Goal: Task Accomplishment & Management: Complete application form

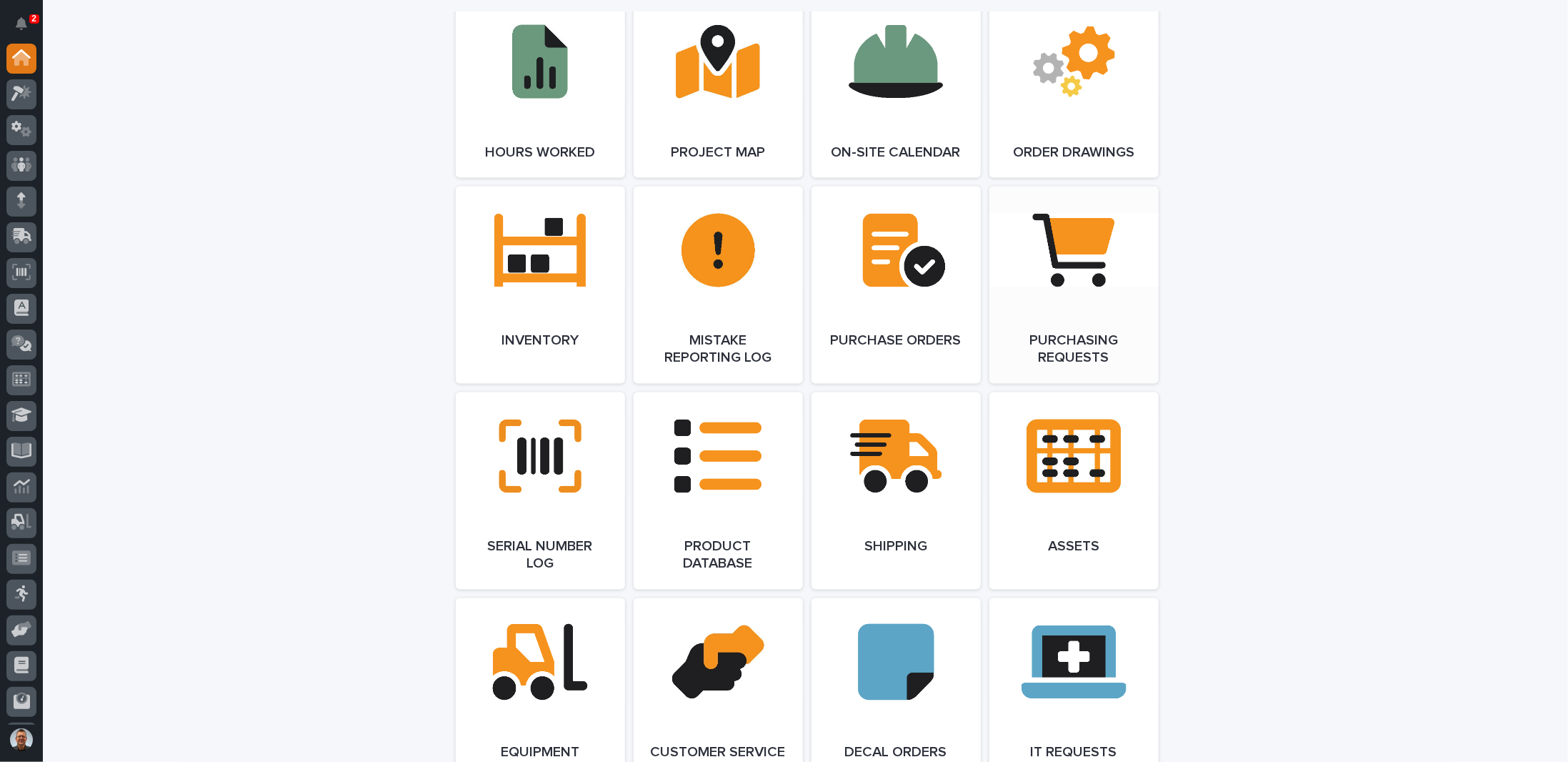
scroll to position [1573, 0]
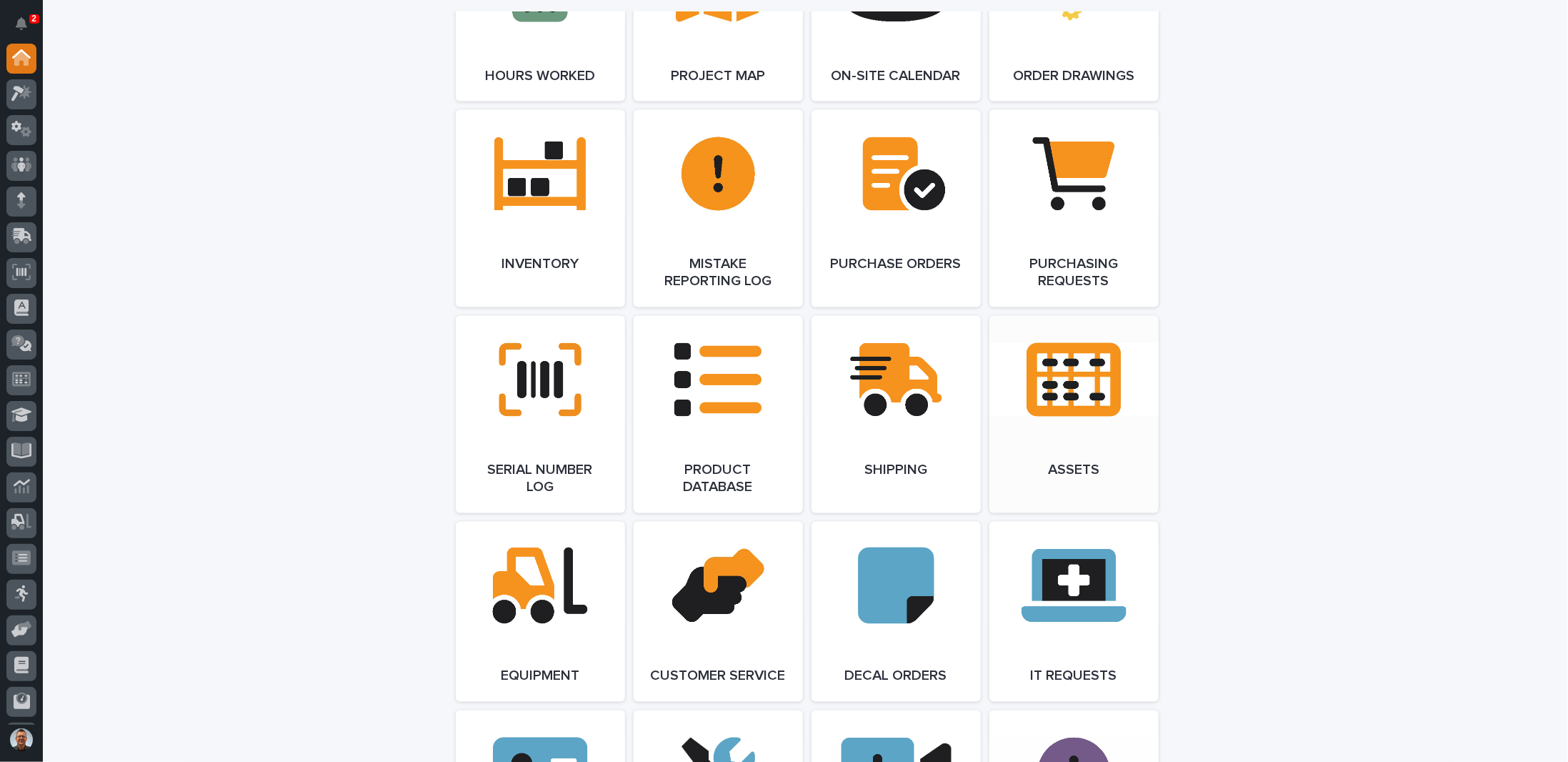
click at [1053, 403] on link "Open Link" at bounding box center [1074, 415] width 169 height 198
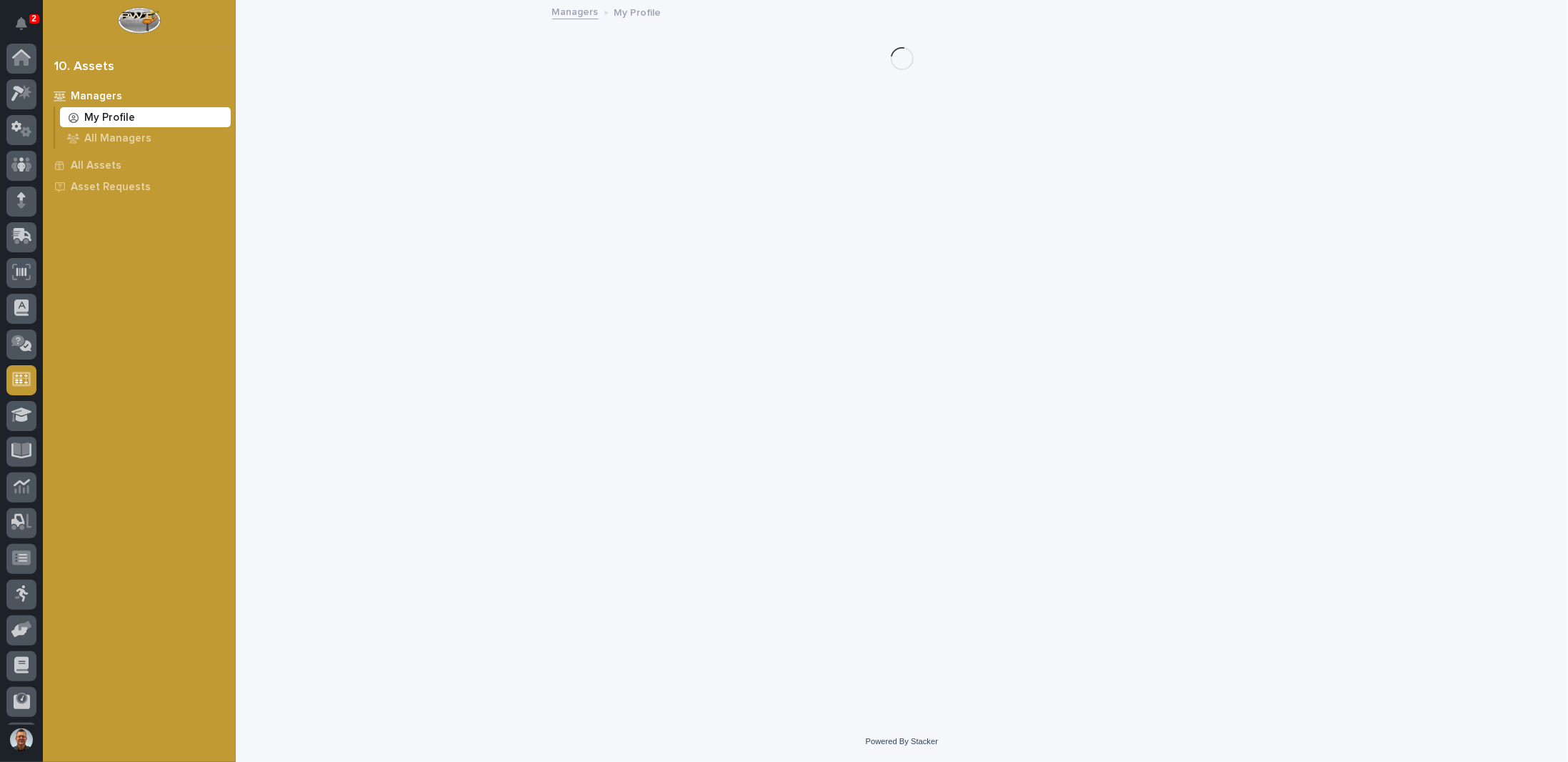
scroll to position [69, 0]
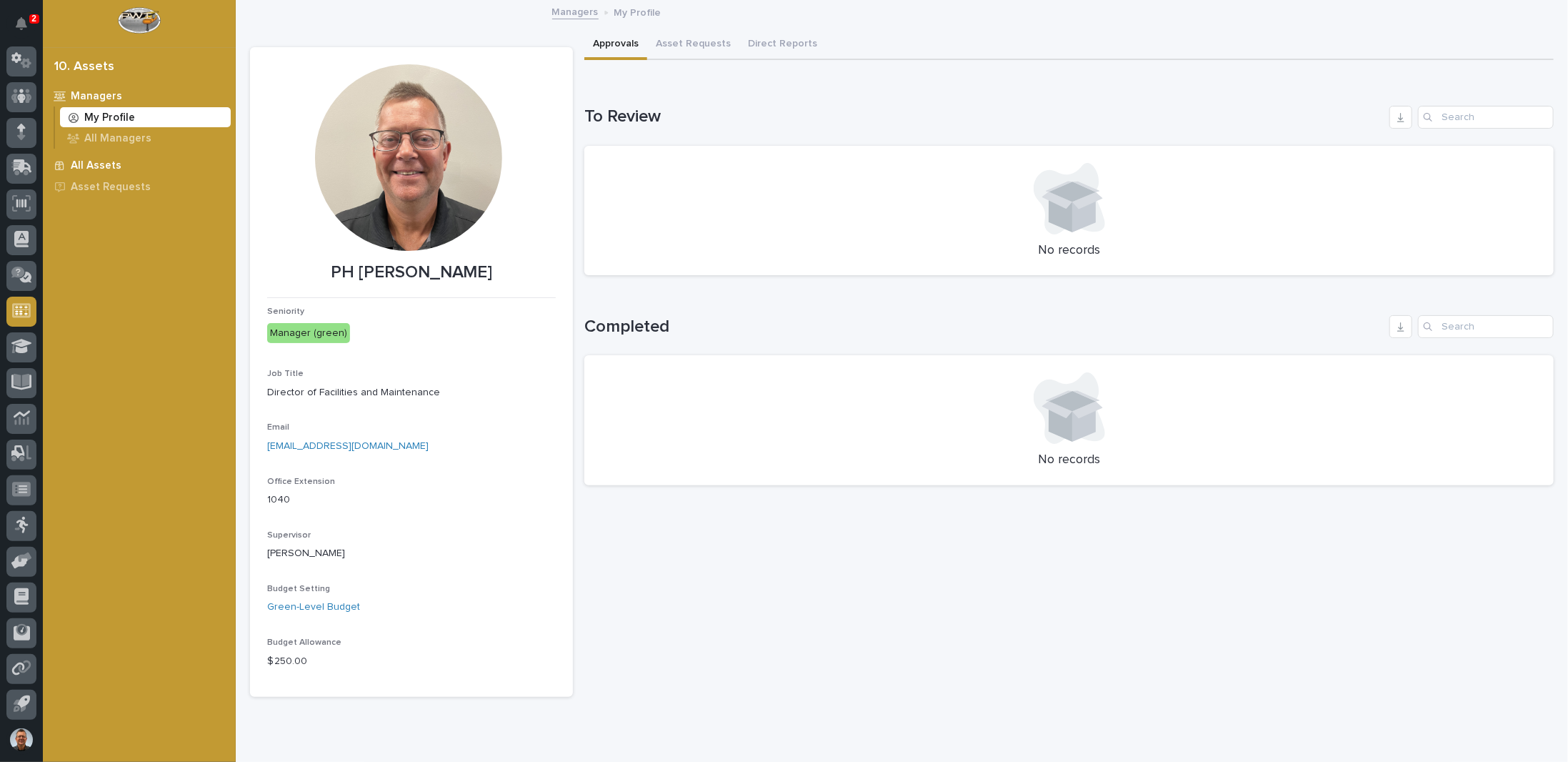
click at [100, 163] on p "All Assets" at bounding box center [95, 166] width 51 height 13
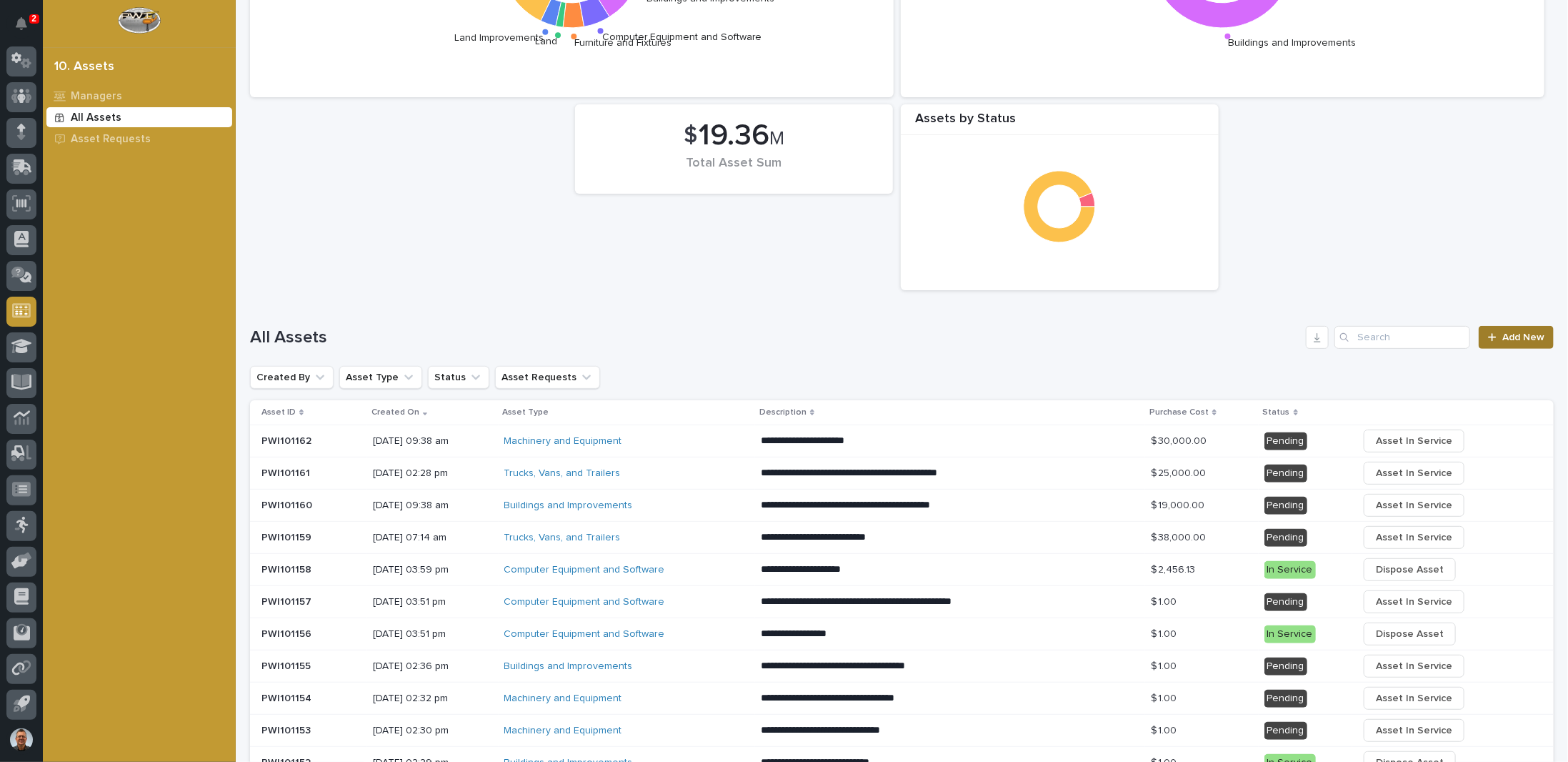
scroll to position [214, 0]
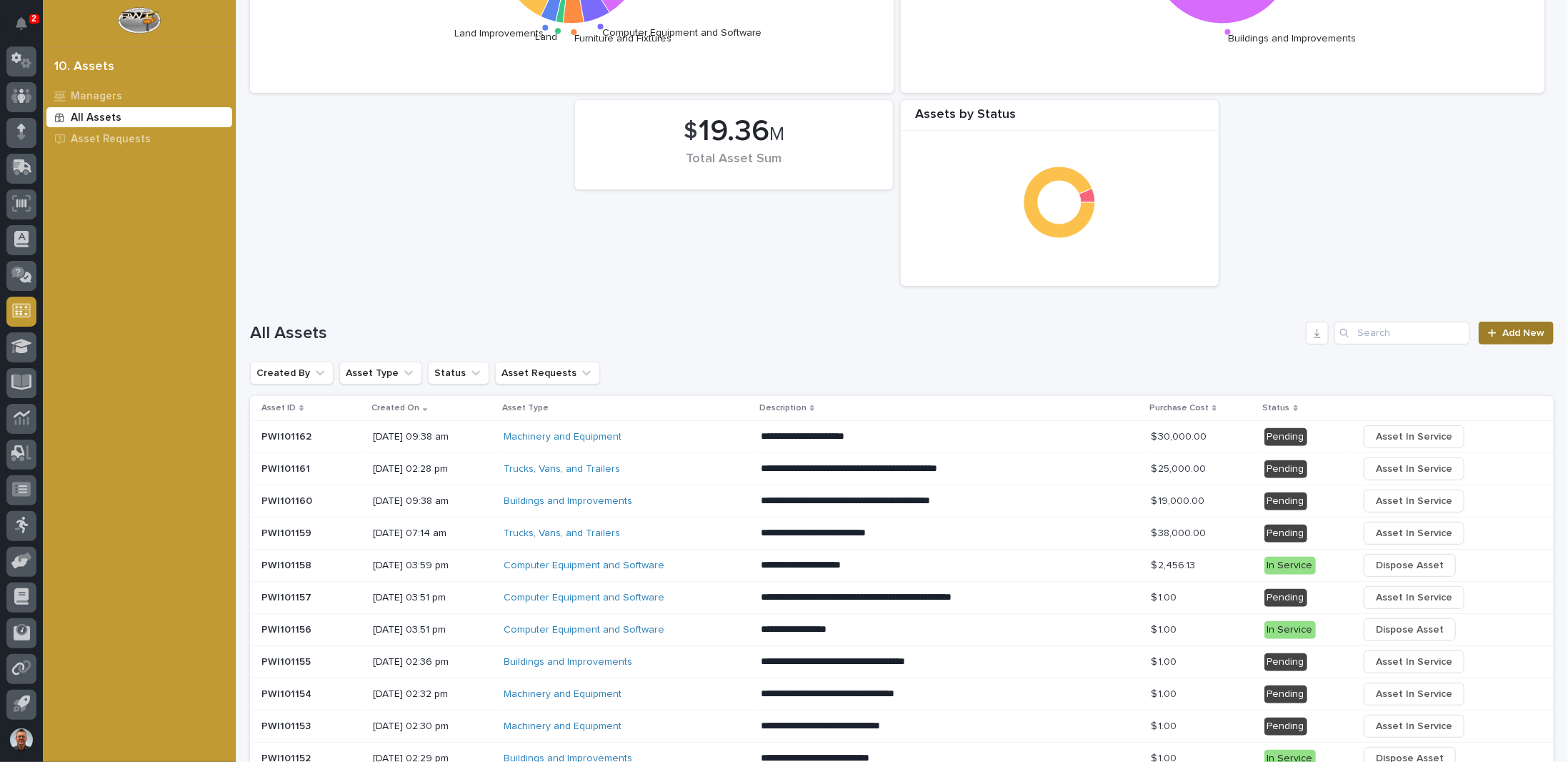
click at [1506, 332] on span "Add New" at bounding box center [1523, 333] width 42 height 10
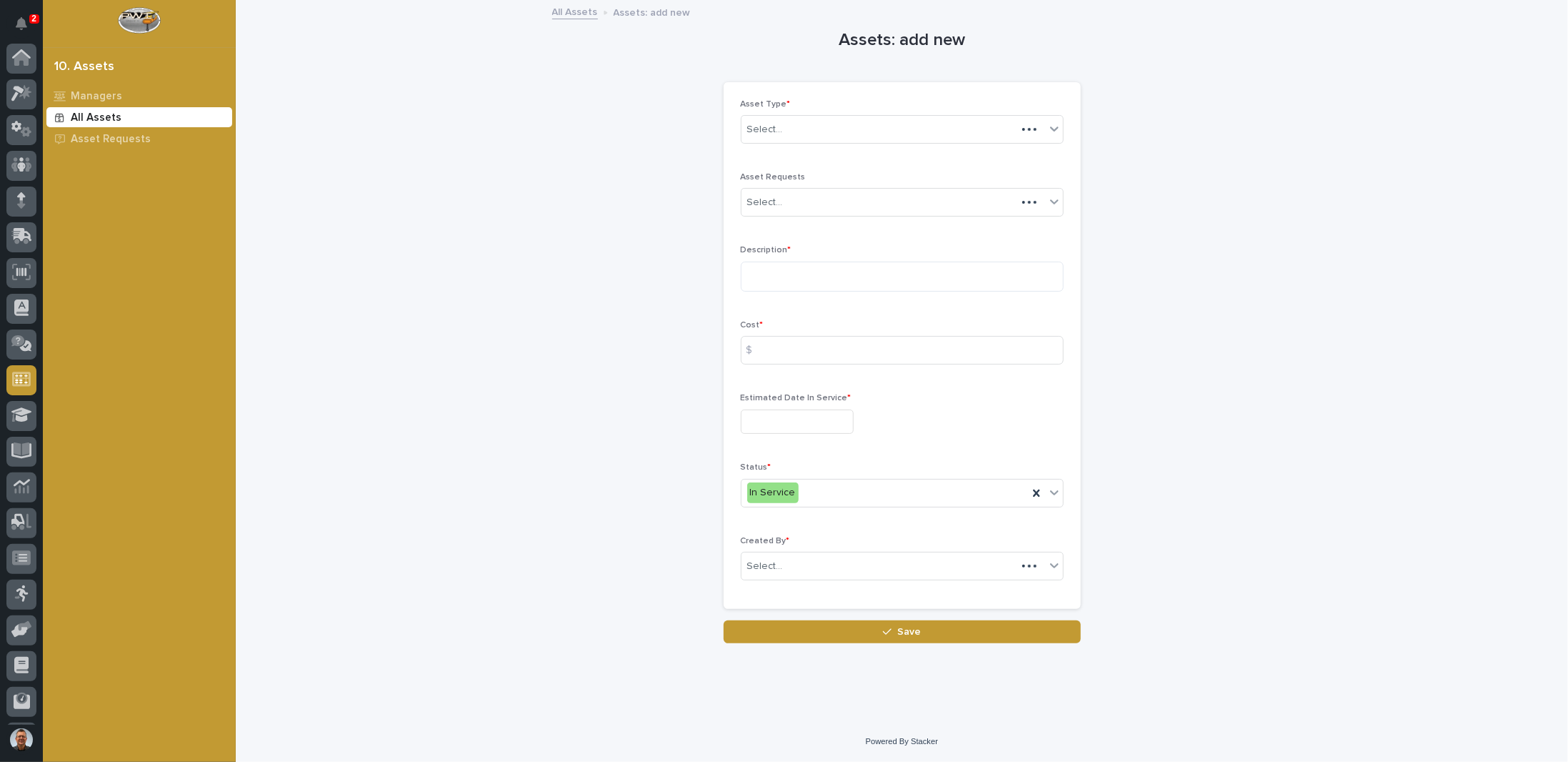
scroll to position [69, 0]
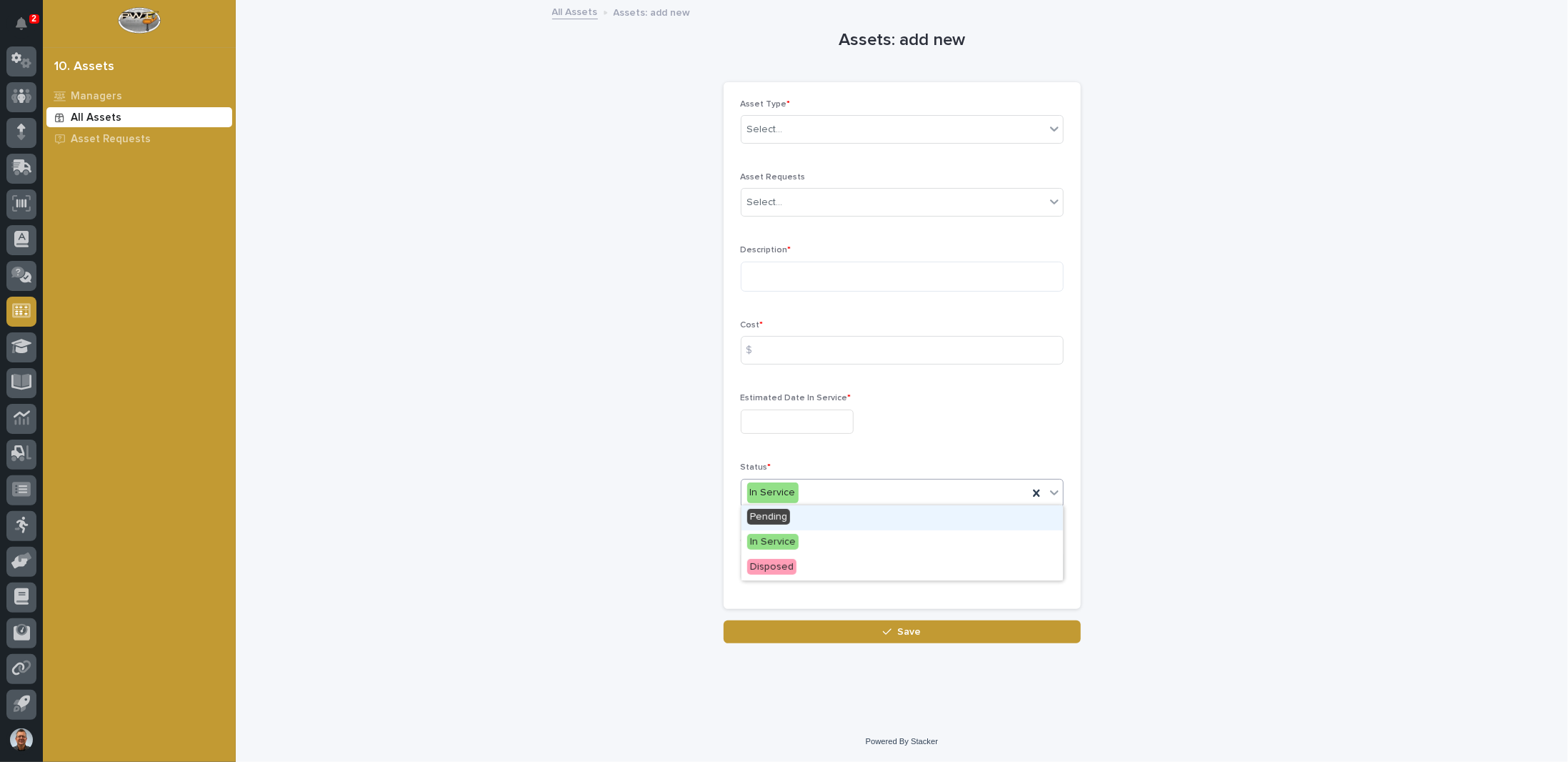
click at [1053, 489] on icon at bounding box center [1054, 492] width 14 height 14
click at [1056, 128] on icon at bounding box center [1054, 129] width 8 height 5
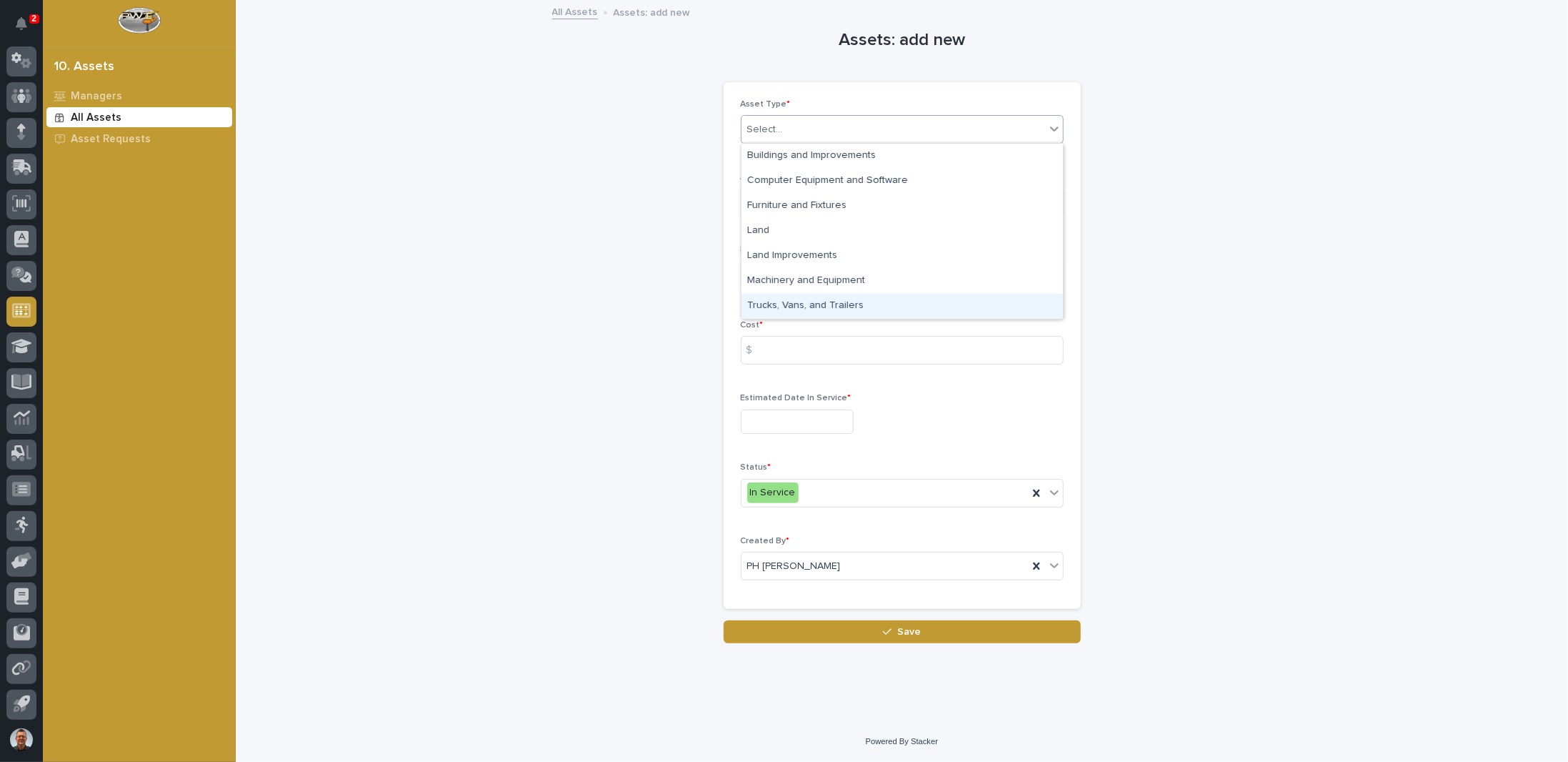
click at [794, 303] on div "Trucks, Vans, and Trailers" at bounding box center [903, 306] width 322 height 25
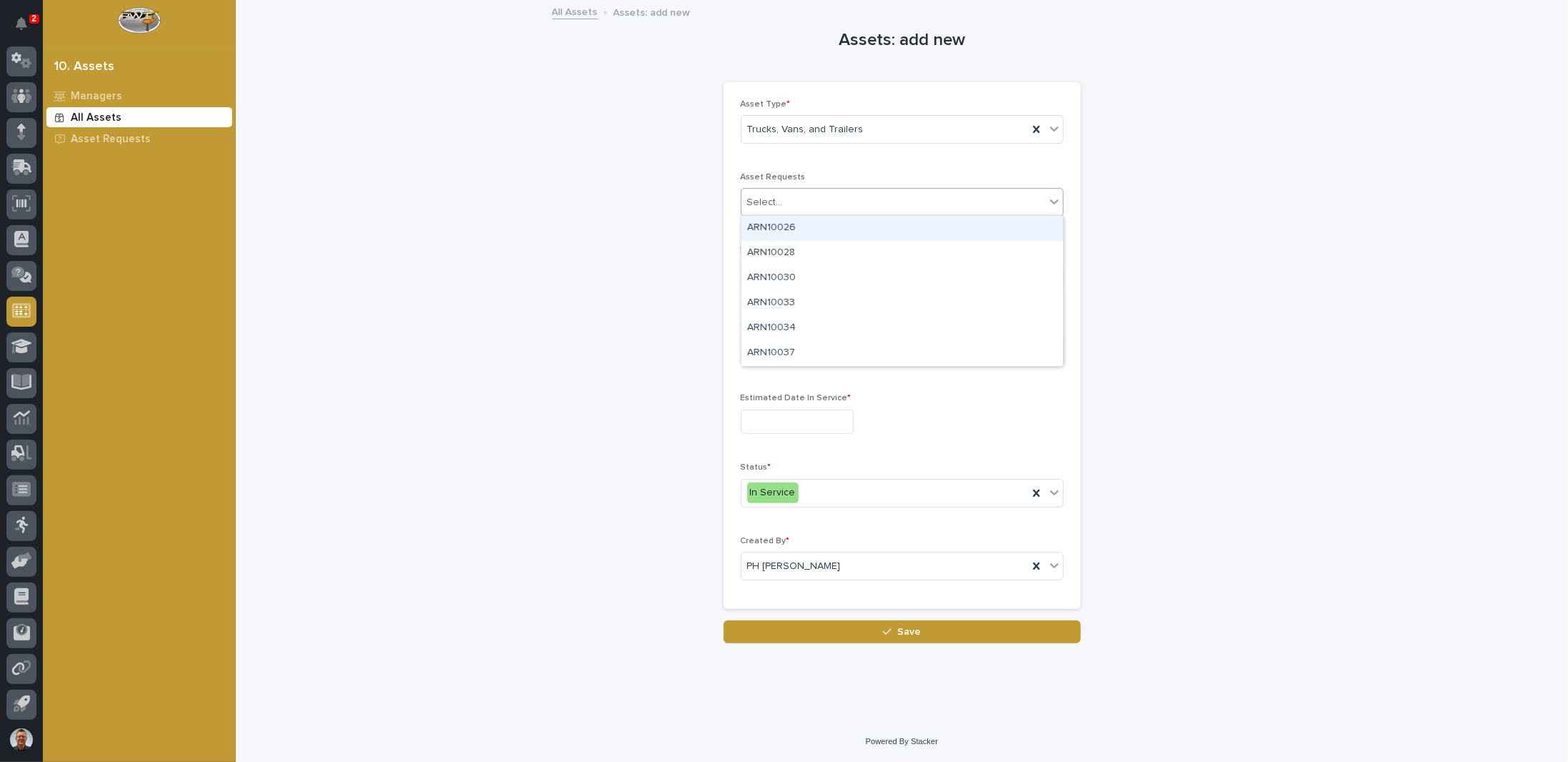
click at [1053, 201] on icon at bounding box center [1054, 203] width 8 height 5
click at [898, 164] on div "Asset Type * Trucks, Vans, and Trailers Asset Requests option ARN10026 focused,…" at bounding box center [902, 346] width 323 height 493
click at [806, 272] on textarea at bounding box center [902, 276] width 323 height 30
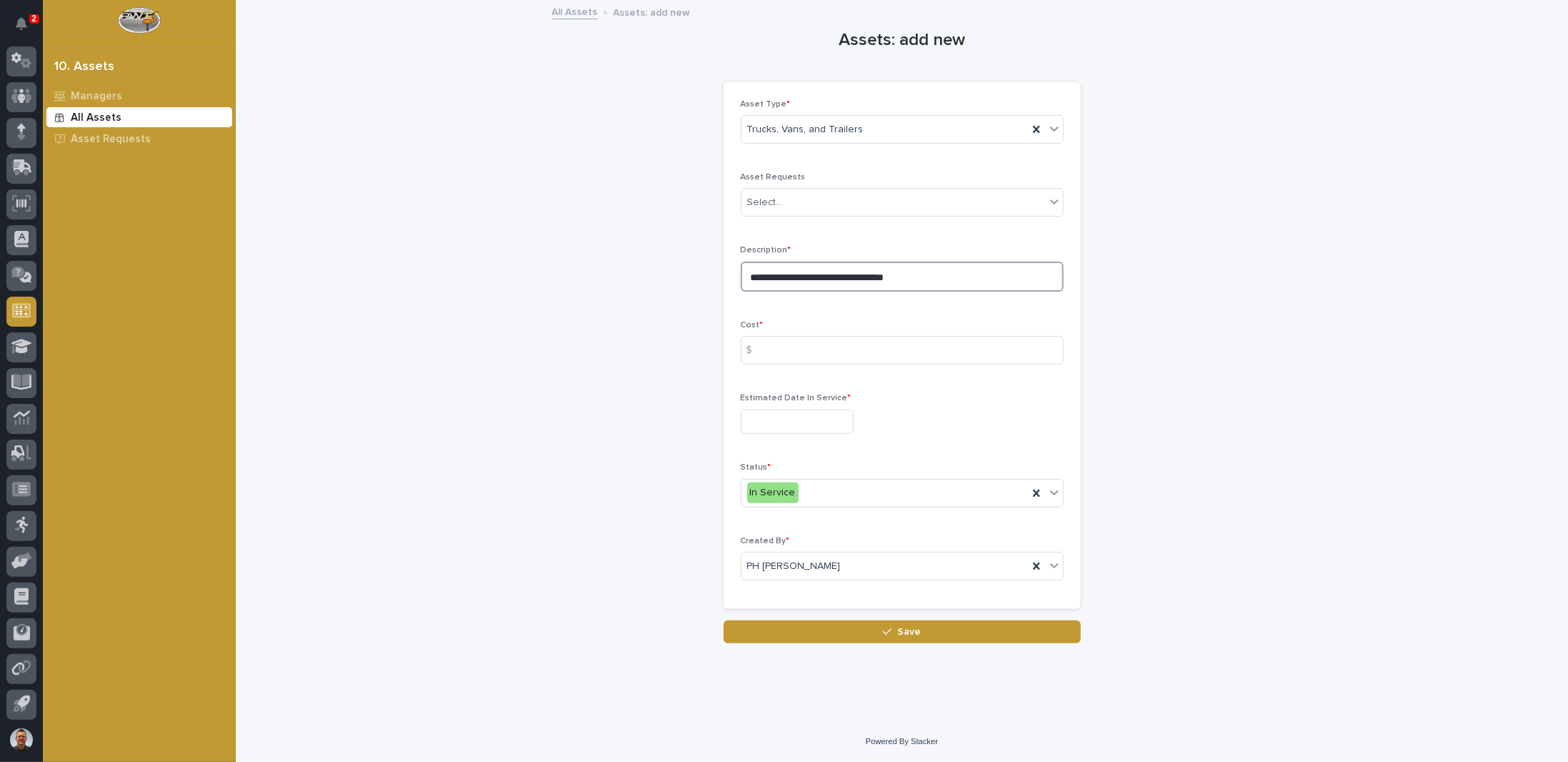
click at [858, 272] on textarea "**********" at bounding box center [902, 276] width 323 height 30
click at [883, 276] on textarea "**********" at bounding box center [902, 276] width 323 height 30
click at [968, 273] on textarea "**********" at bounding box center [902, 276] width 323 height 30
type textarea "**********"
click at [806, 349] on input at bounding box center [902, 350] width 323 height 28
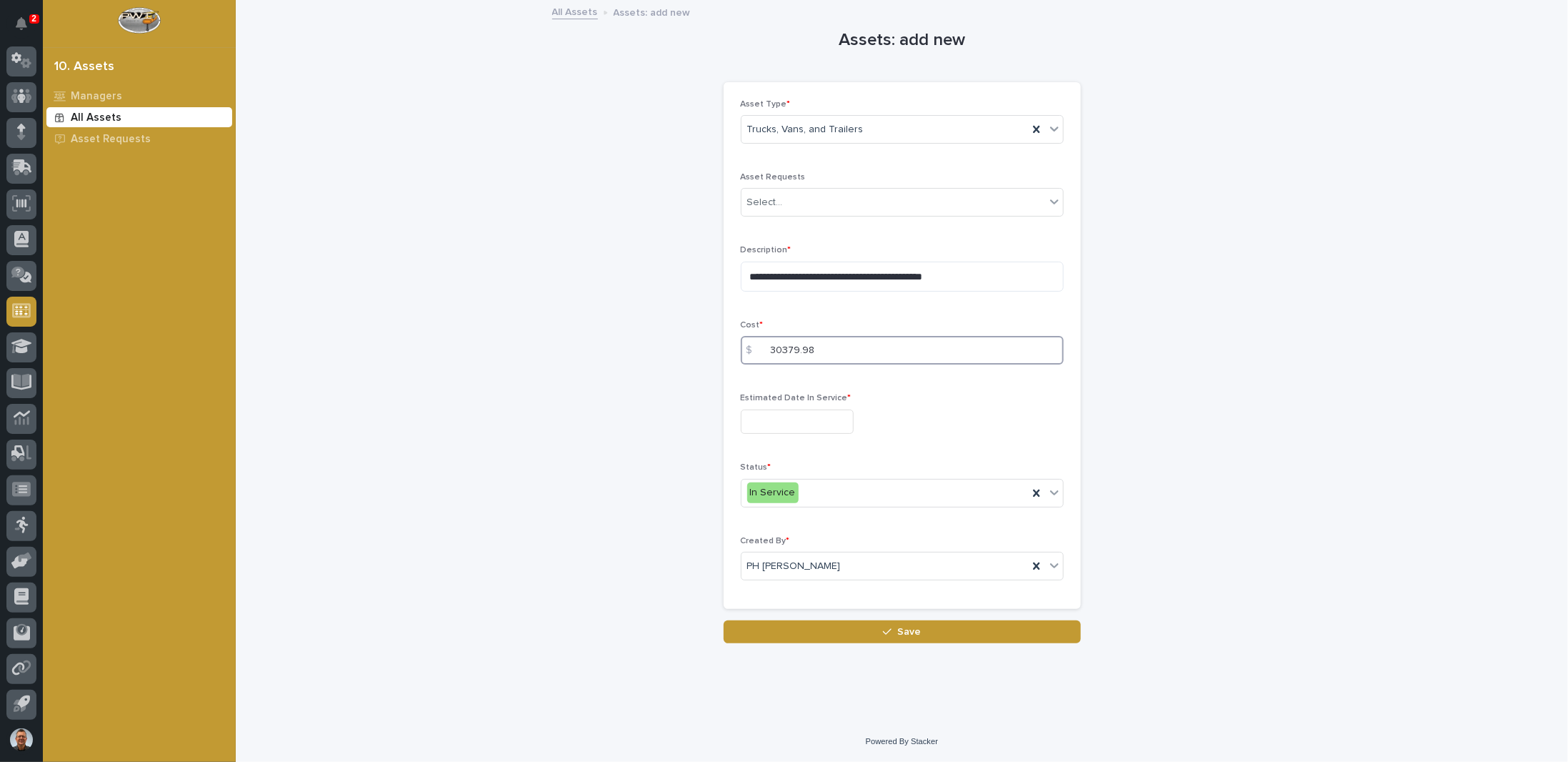
type input "30379.98"
click at [806, 420] on input "text" at bounding box center [797, 422] width 113 height 25
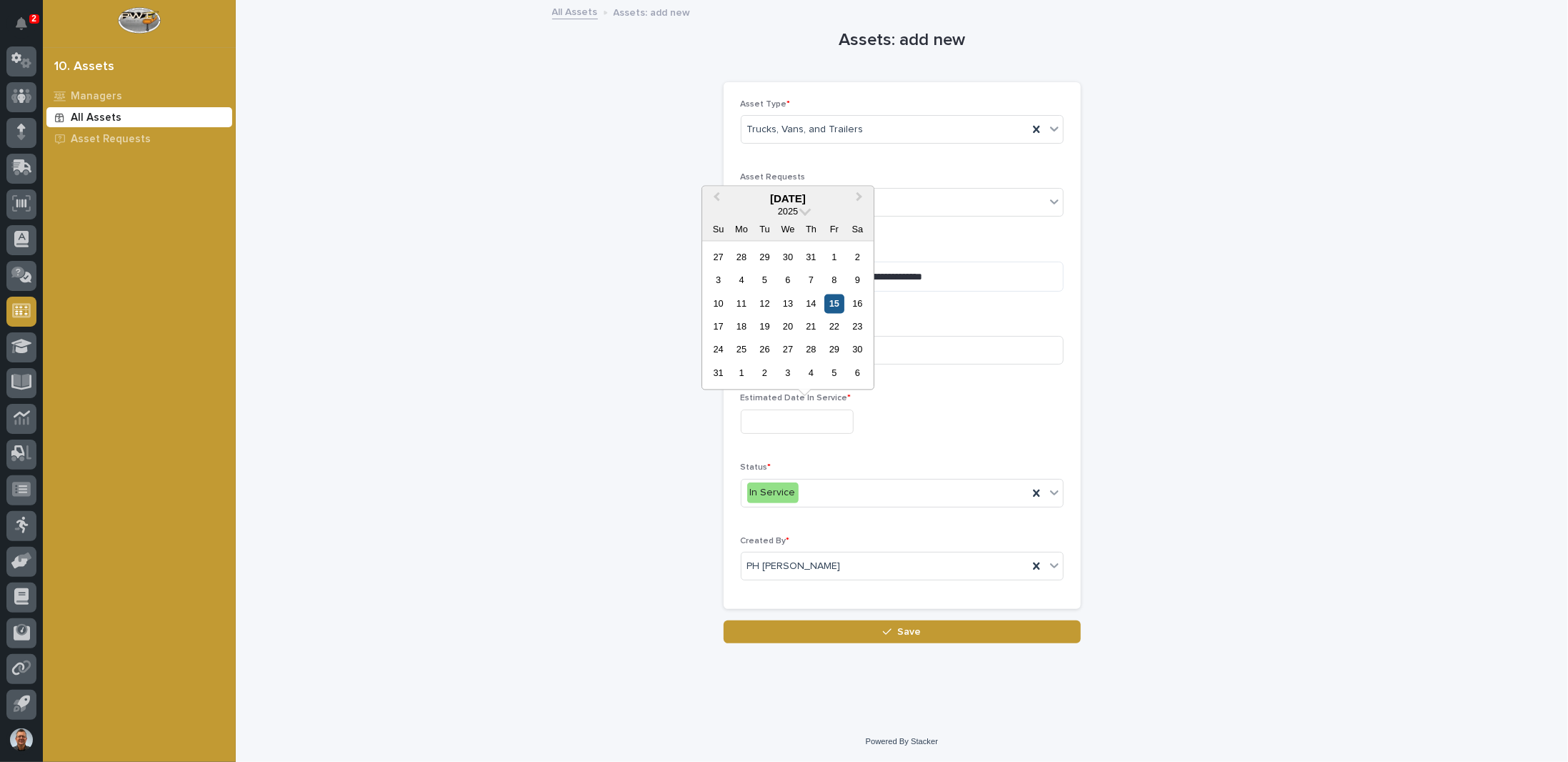
click at [835, 303] on div "15" at bounding box center [834, 303] width 19 height 19
type input "**********"
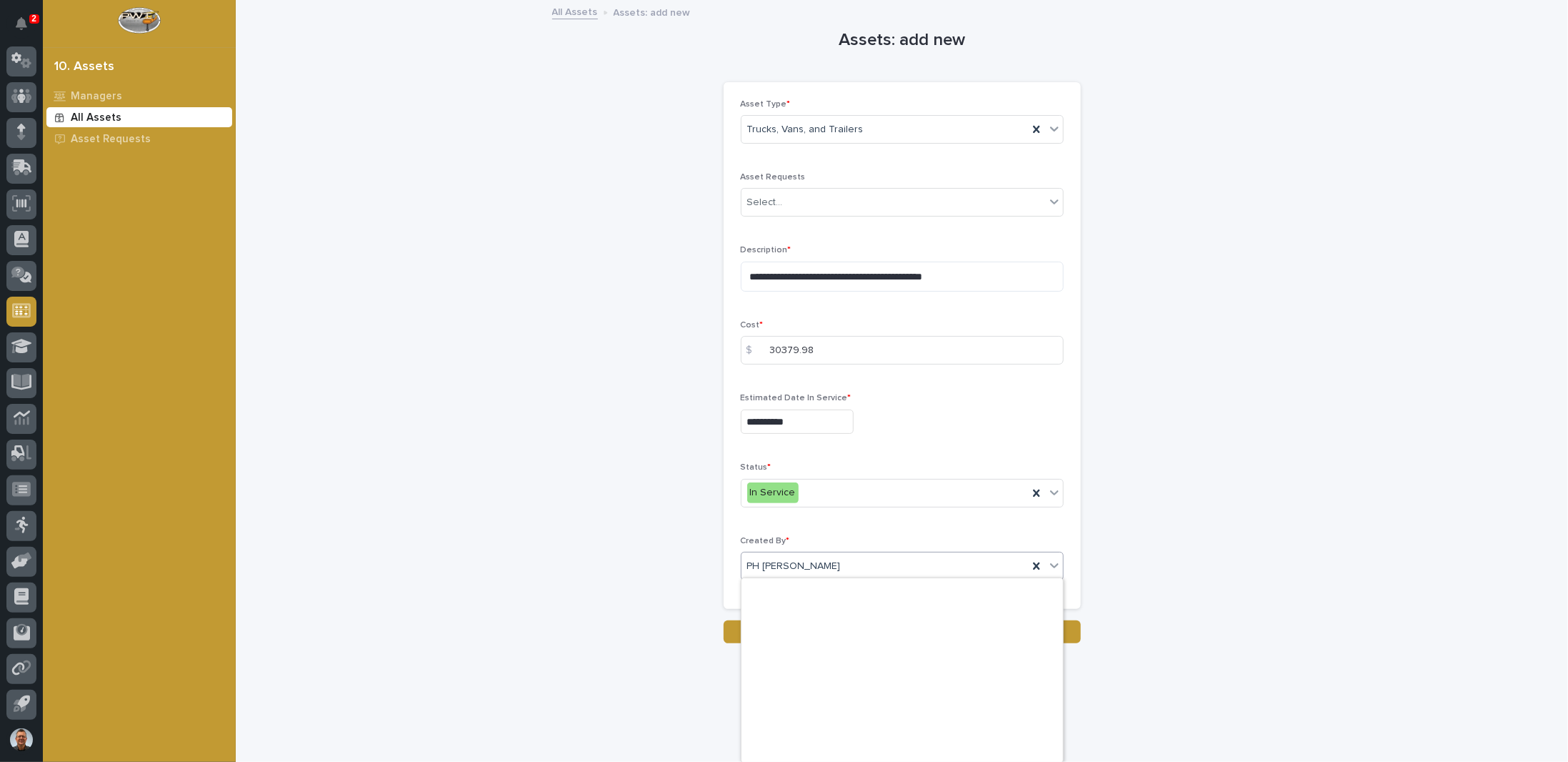
click at [1056, 565] on icon at bounding box center [1054, 565] width 14 height 14
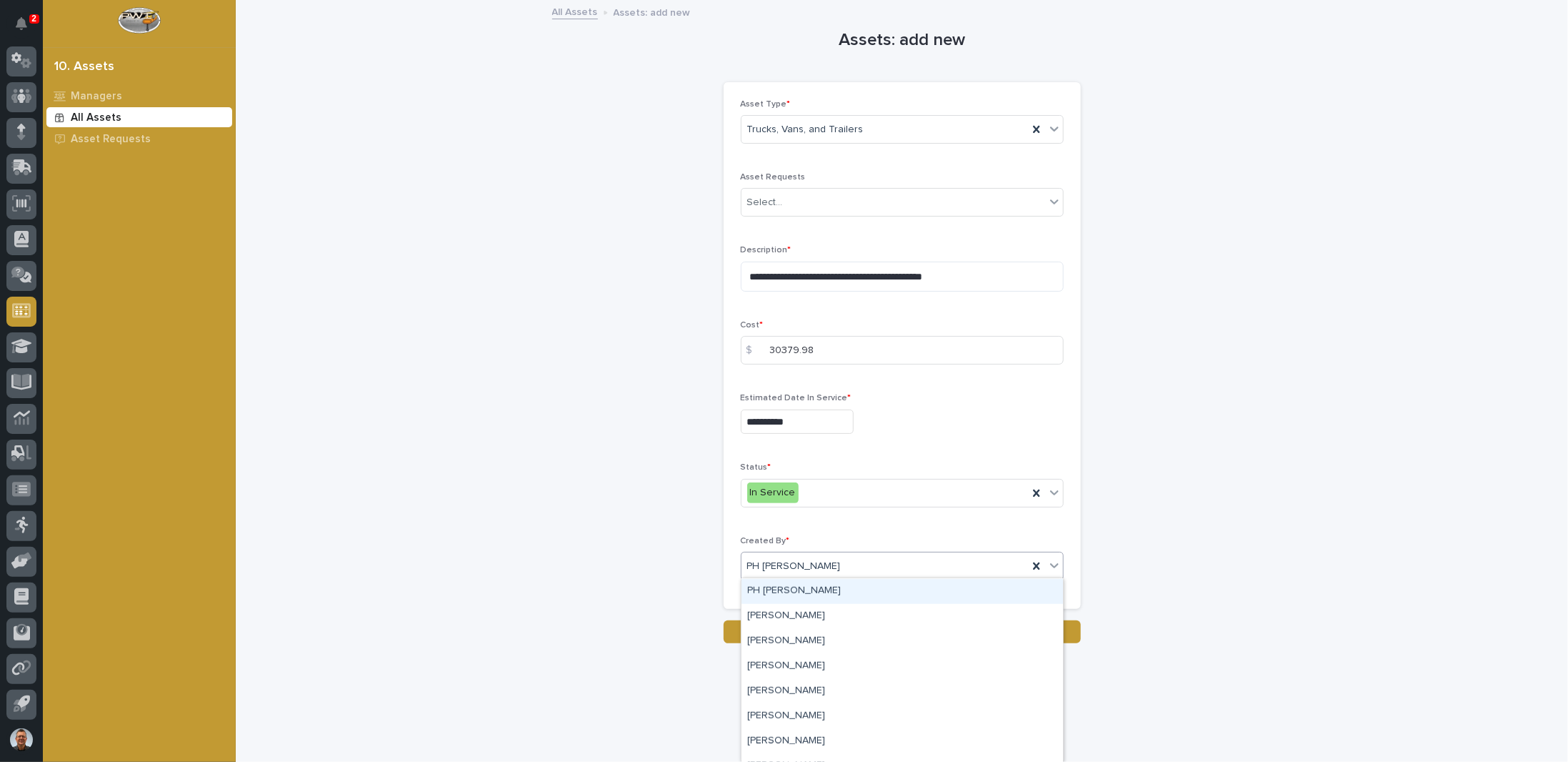
click at [788, 590] on div "PH [PERSON_NAME]" at bounding box center [903, 592] width 322 height 25
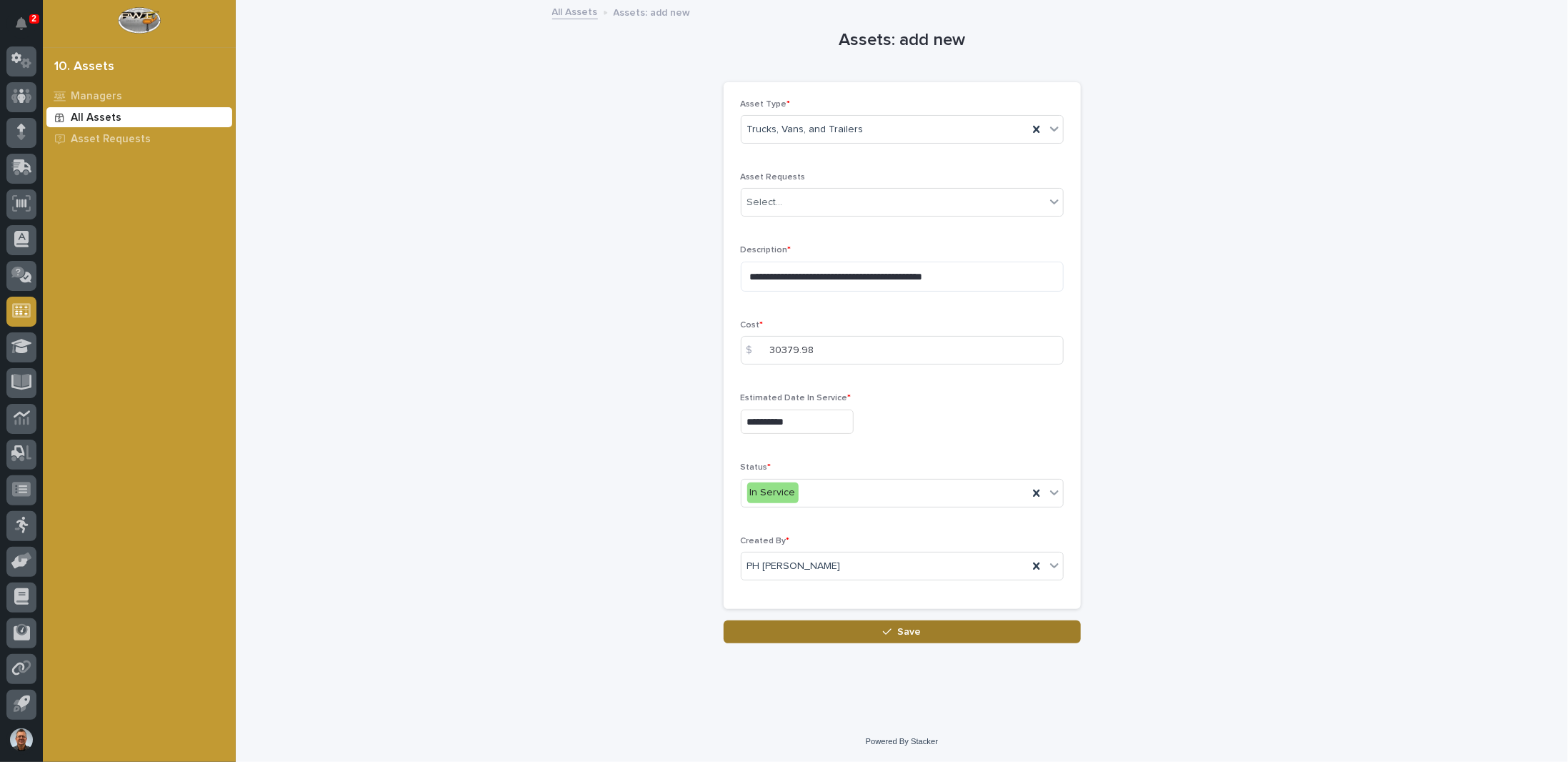
click at [861, 630] on button "Save" at bounding box center [902, 633] width 358 height 23
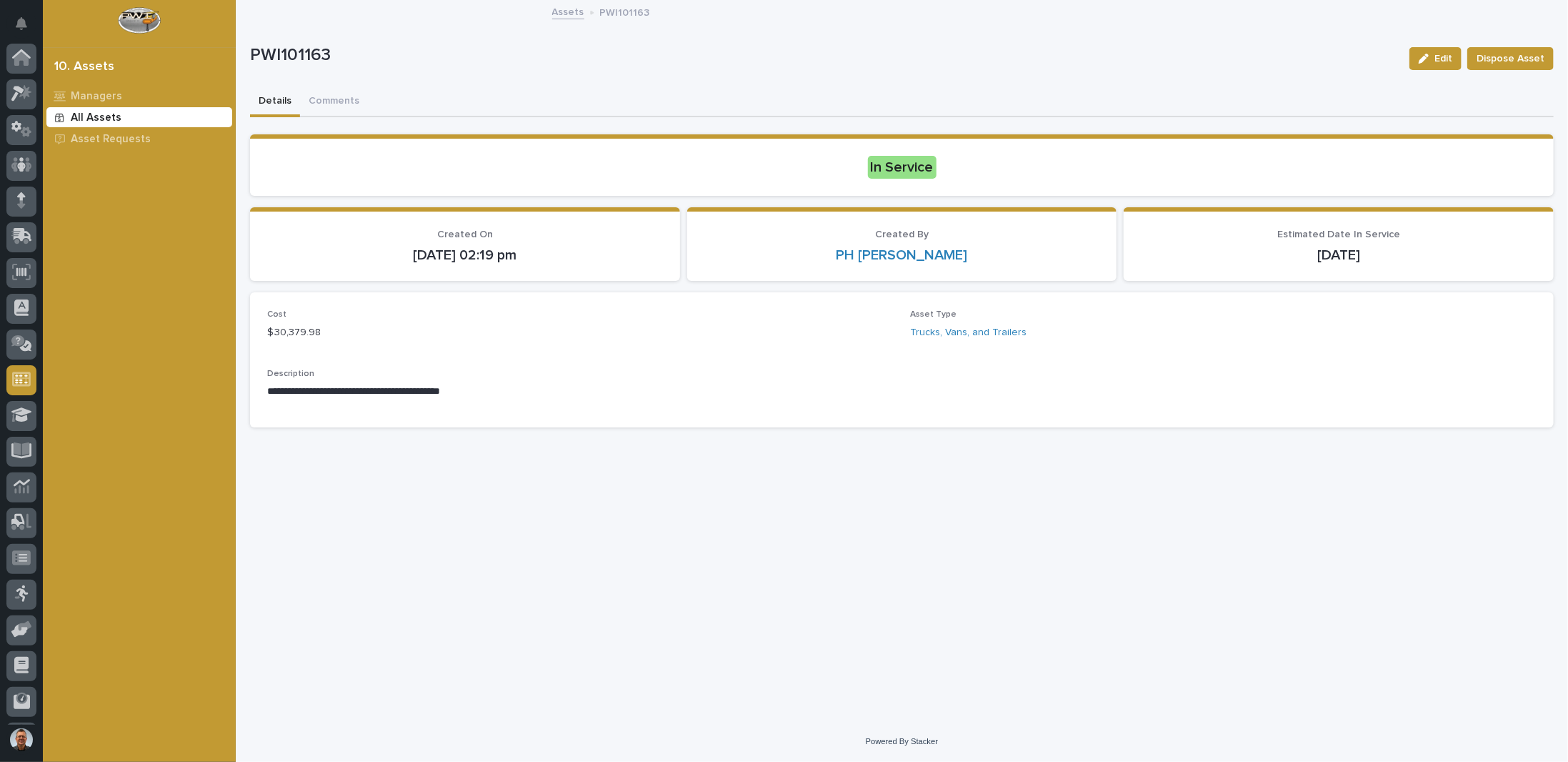
scroll to position [69, 0]
